Goal: Information Seeking & Learning: Learn about a topic

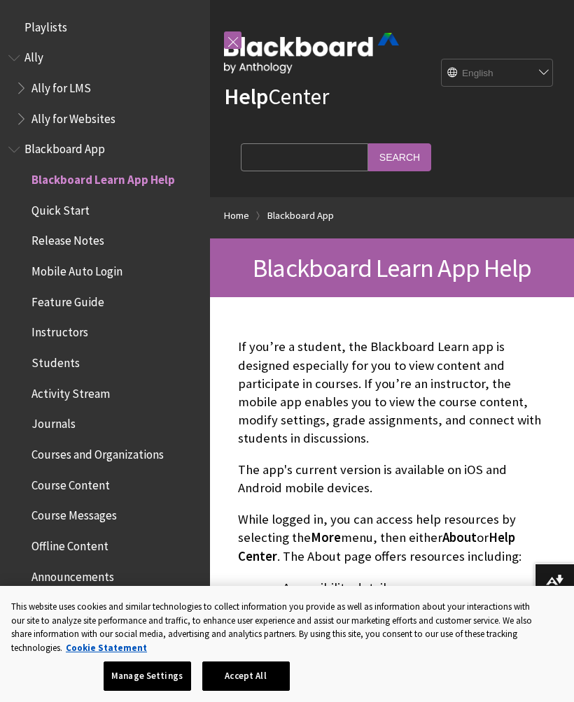
scroll to position [145, 0]
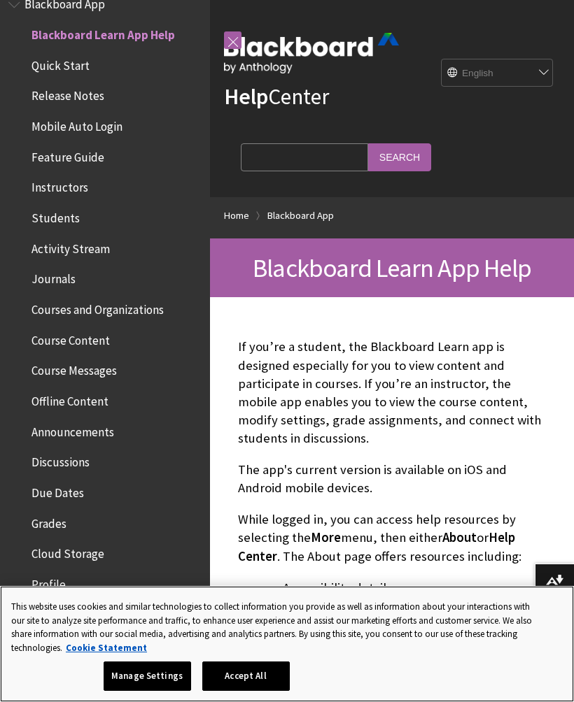
click at [255, 683] on button "Accept All" at bounding box center [245, 676] width 87 height 29
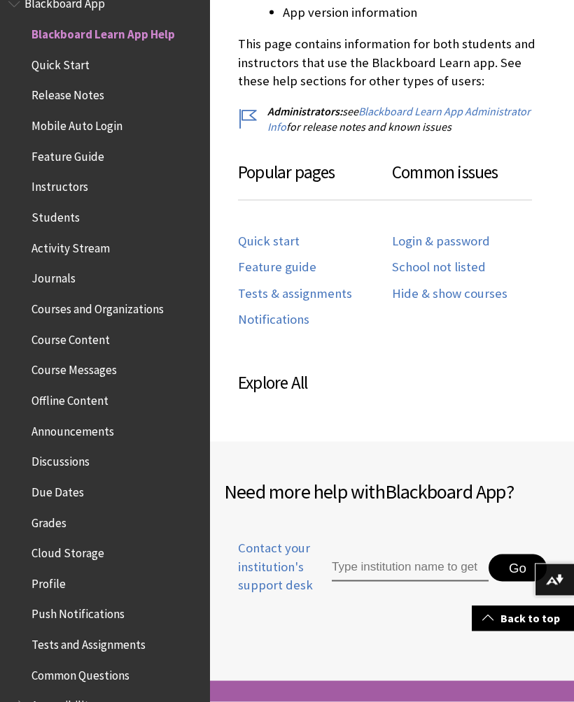
scroll to position [724, 0]
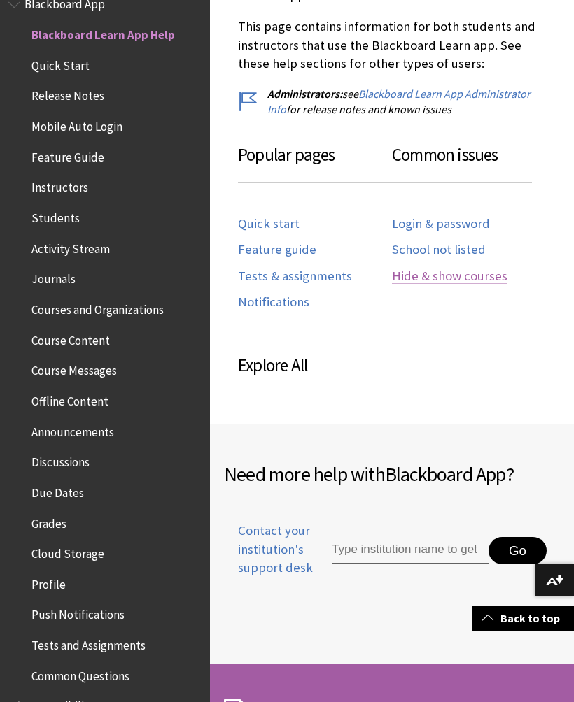
click at [474, 280] on link "Hide & show courses" at bounding box center [449, 277] width 115 height 16
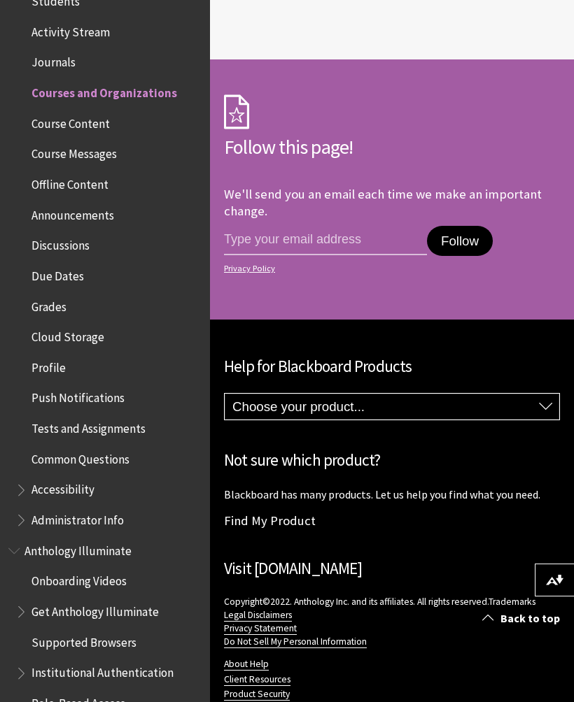
scroll to position [373, 0]
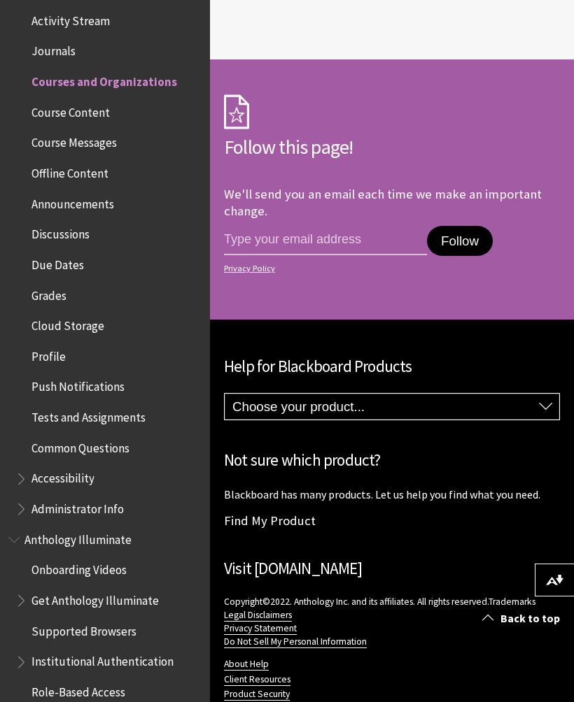
click at [83, 469] on span "Accessibility" at bounding box center [62, 476] width 63 height 19
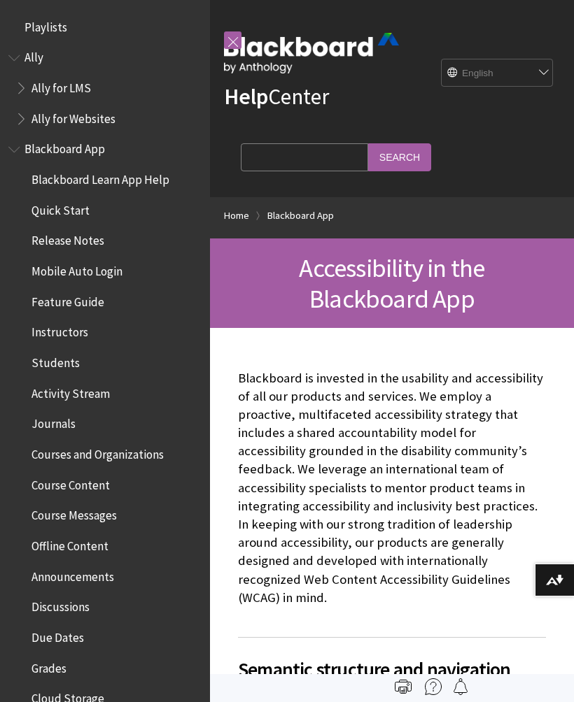
scroll to position [806, 0]
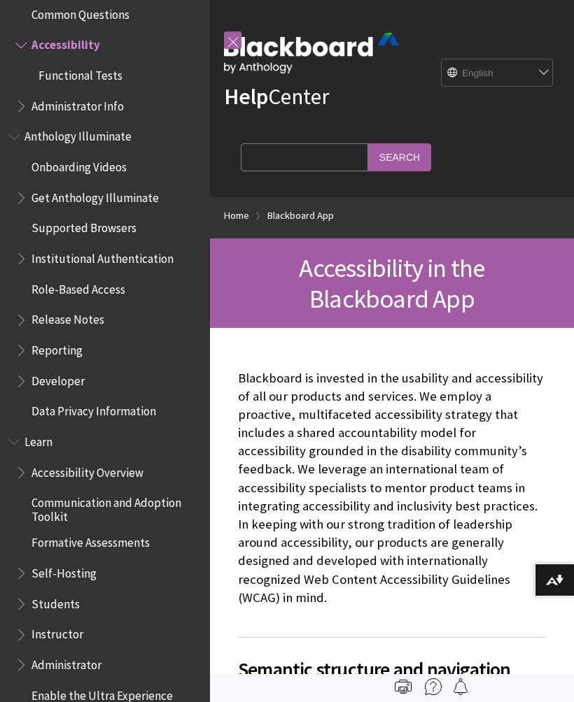
click at [417, 406] on p "Blackboard is invested in the usability and accessibility of all our products a…" at bounding box center [392, 488] width 308 height 238
